Goal: Information Seeking & Learning: Check status

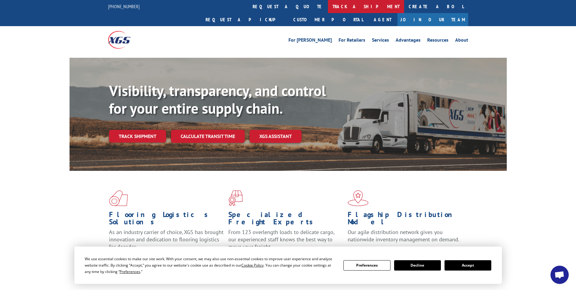
click at [328, 9] on link "track a shipment" at bounding box center [366, 6] width 76 height 13
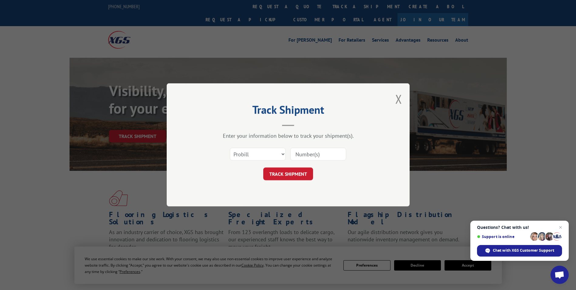
click at [308, 155] on input at bounding box center [318, 154] width 56 height 13
type input "17592871"
click at [272, 176] on button "TRACK SHIPMENT" at bounding box center [288, 174] width 50 height 13
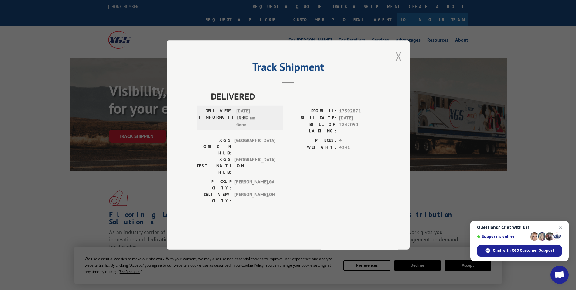
click at [399, 64] on button "Close modal" at bounding box center [398, 56] width 7 height 16
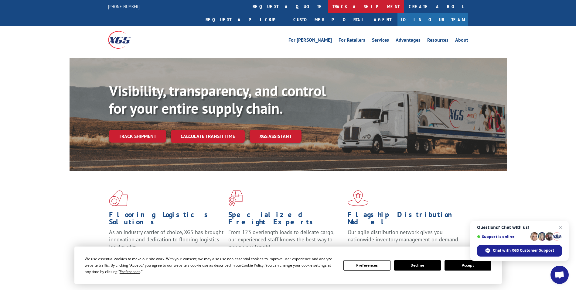
click at [328, 5] on link "track a shipment" at bounding box center [366, 6] width 76 height 13
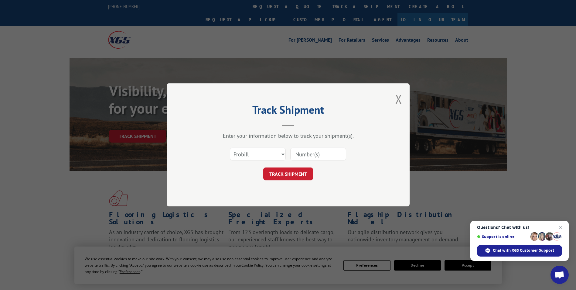
click at [307, 151] on input at bounding box center [318, 154] width 56 height 13
type input "17594939"
click at [302, 172] on button "TRACK SHIPMENT" at bounding box center [288, 174] width 50 height 13
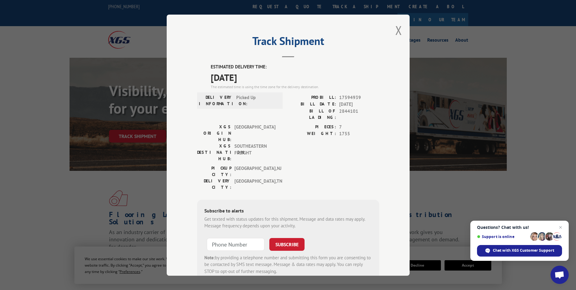
click at [392, 29] on div "Track Shipment ESTIMATED DELIVERY TIME: [DATE] The estimated time is using the …" at bounding box center [288, 145] width 243 height 261
click at [398, 28] on button "Close modal" at bounding box center [398, 30] width 7 height 16
